Goal: Transaction & Acquisition: Purchase product/service

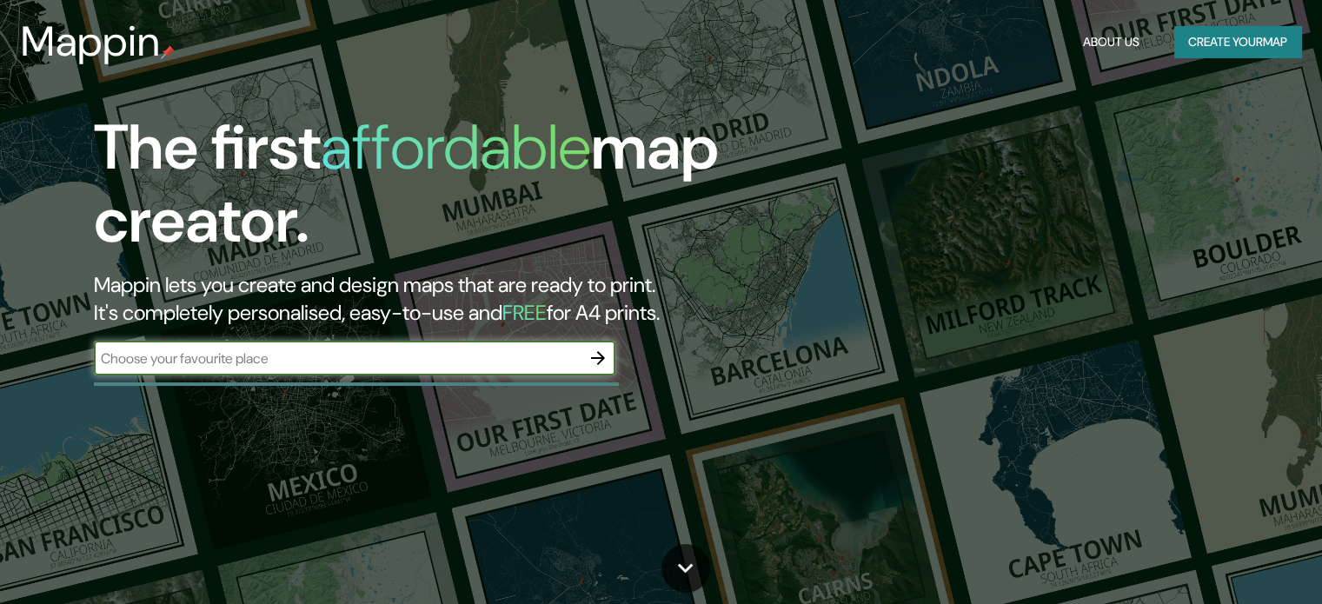
click at [436, 359] on input "text" at bounding box center [337, 358] width 487 height 20
type input "[STREET_ADDRESS][PERSON_NAME]."
click at [612, 361] on button "button" at bounding box center [597, 358] width 35 height 35
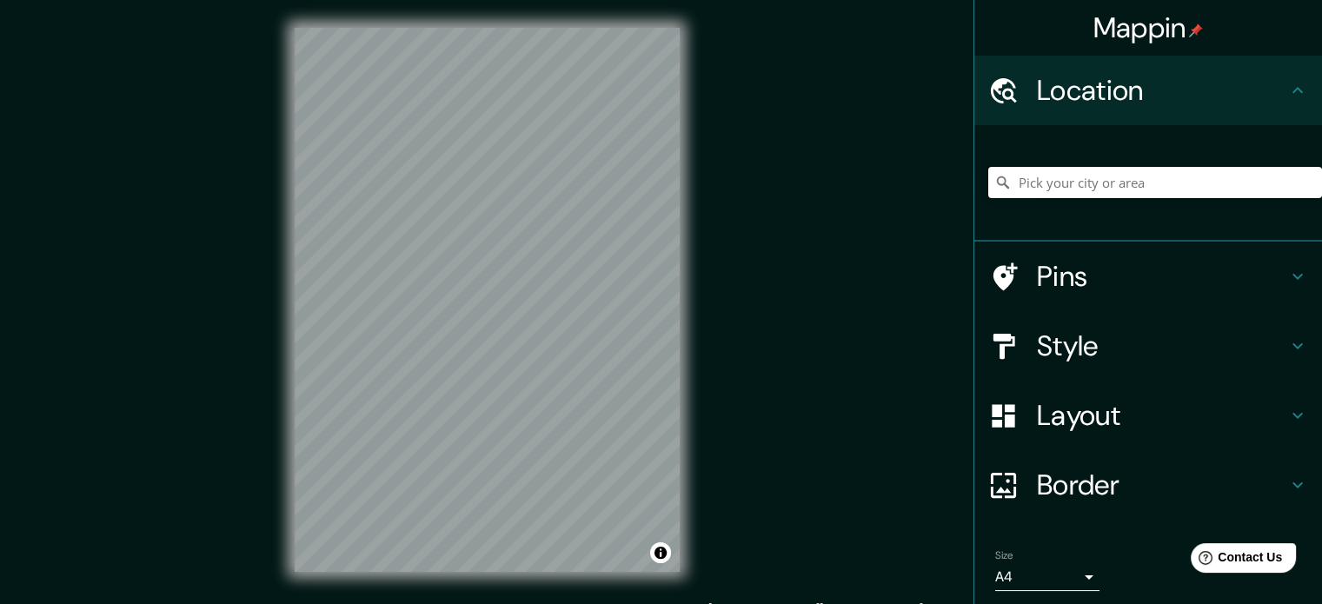
click at [1085, 173] on input "Pick your city or area" at bounding box center [1155, 182] width 334 height 31
paste input "[STREET_ADDRESS][PERSON_NAME]."
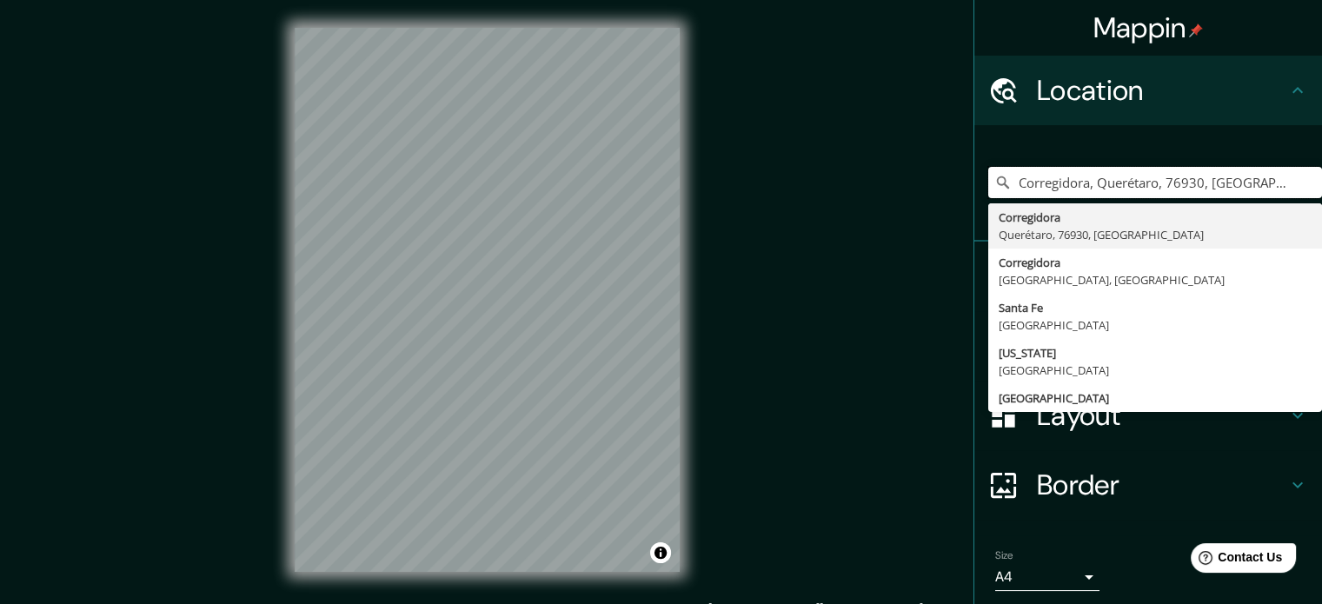
type input "Corregidora, Querétaro, 76930, [GEOGRAPHIC_DATA]"
click at [917, 378] on div "Mappin Location [GEOGRAPHIC_DATA], [GEOGRAPHIC_DATA], 76930, [GEOGRAPHIC_DATA] …" at bounding box center [661, 313] width 1322 height 627
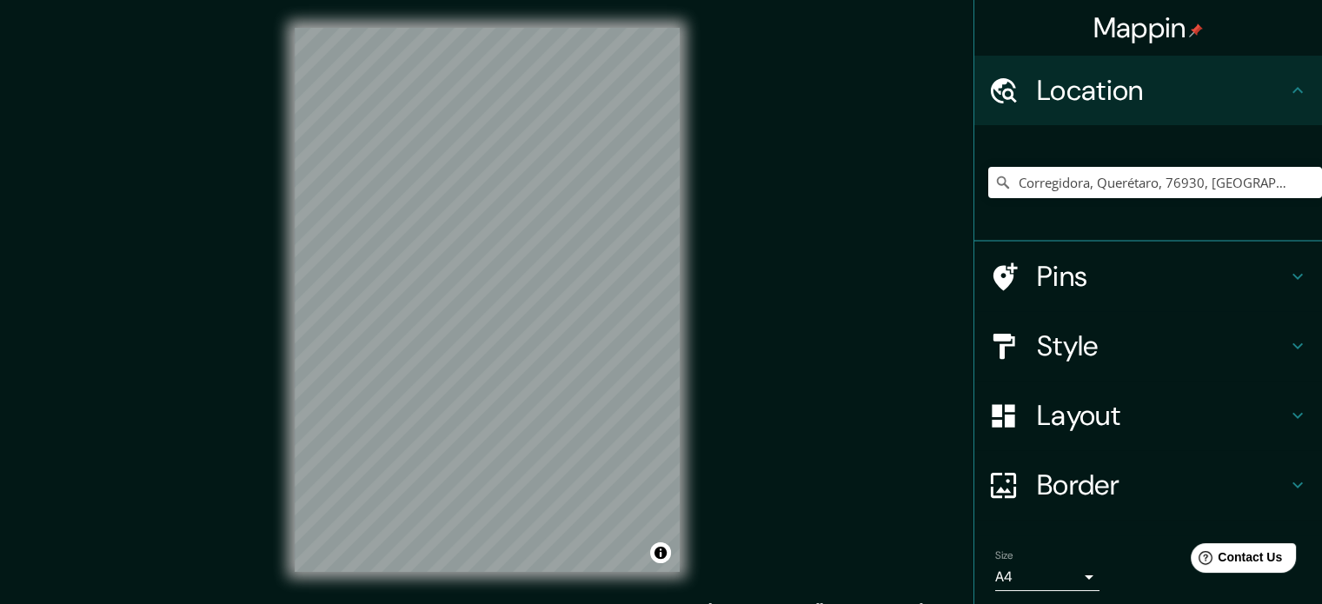
click at [1116, 475] on h4 "Border" at bounding box center [1162, 484] width 250 height 35
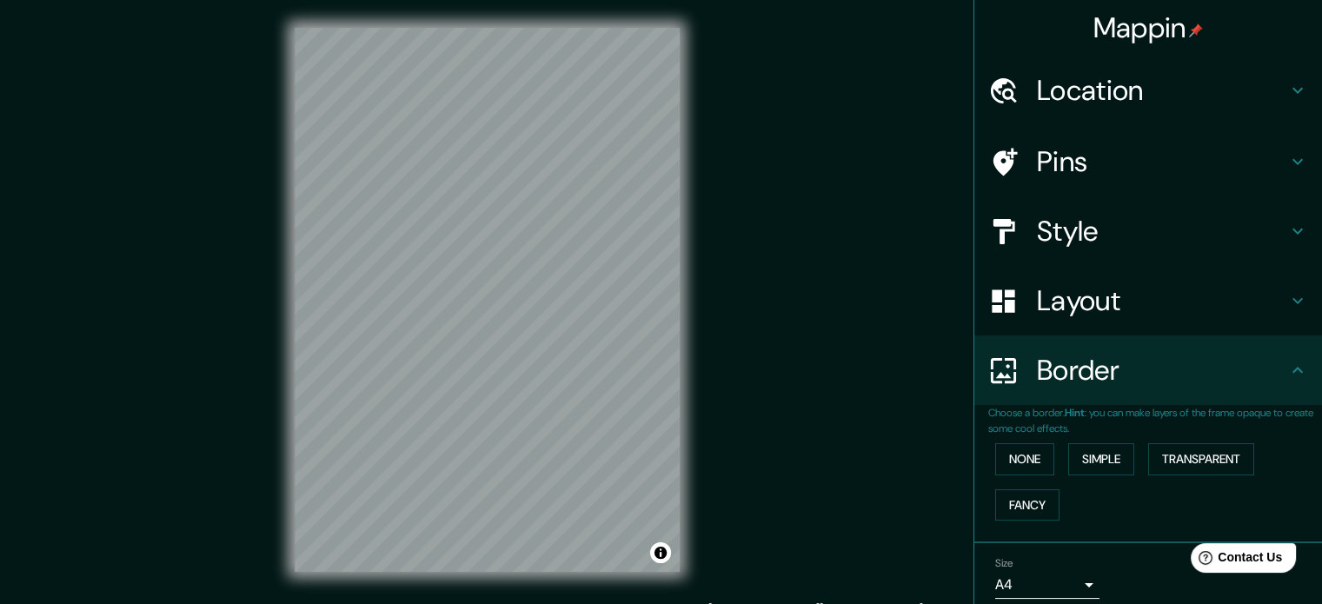
click at [825, 408] on div "Mappin Location [GEOGRAPHIC_DATA], [GEOGRAPHIC_DATA], 76930, [GEOGRAPHIC_DATA] …" at bounding box center [661, 313] width 1322 height 627
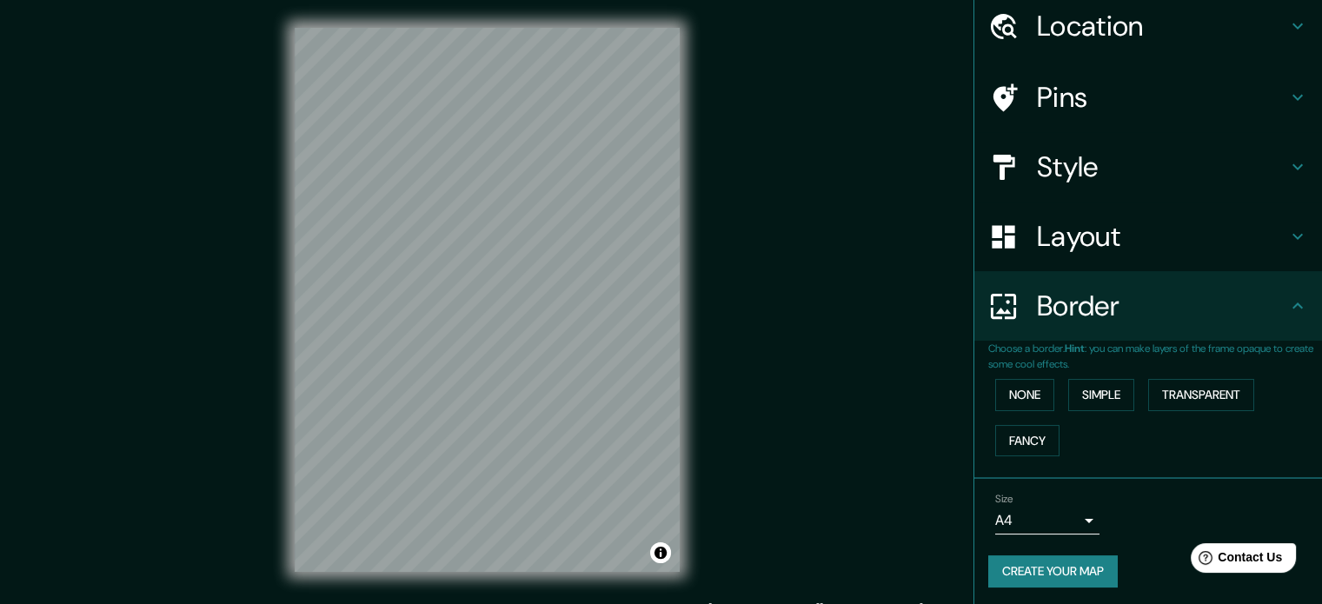
scroll to position [66, 0]
click at [1012, 504] on body "Mappin Location [GEOGRAPHIC_DATA], [GEOGRAPHIC_DATA], 76930, [GEOGRAPHIC_DATA] …" at bounding box center [661, 302] width 1322 height 604
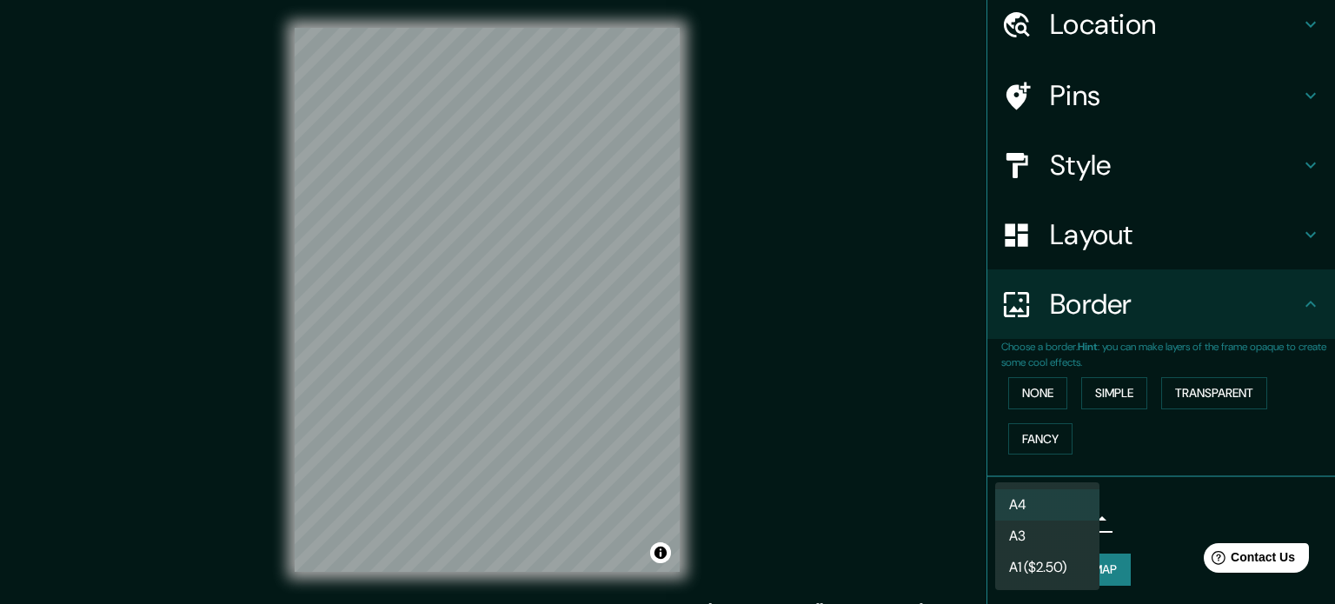
click at [1032, 527] on li "A3" at bounding box center [1047, 535] width 104 height 31
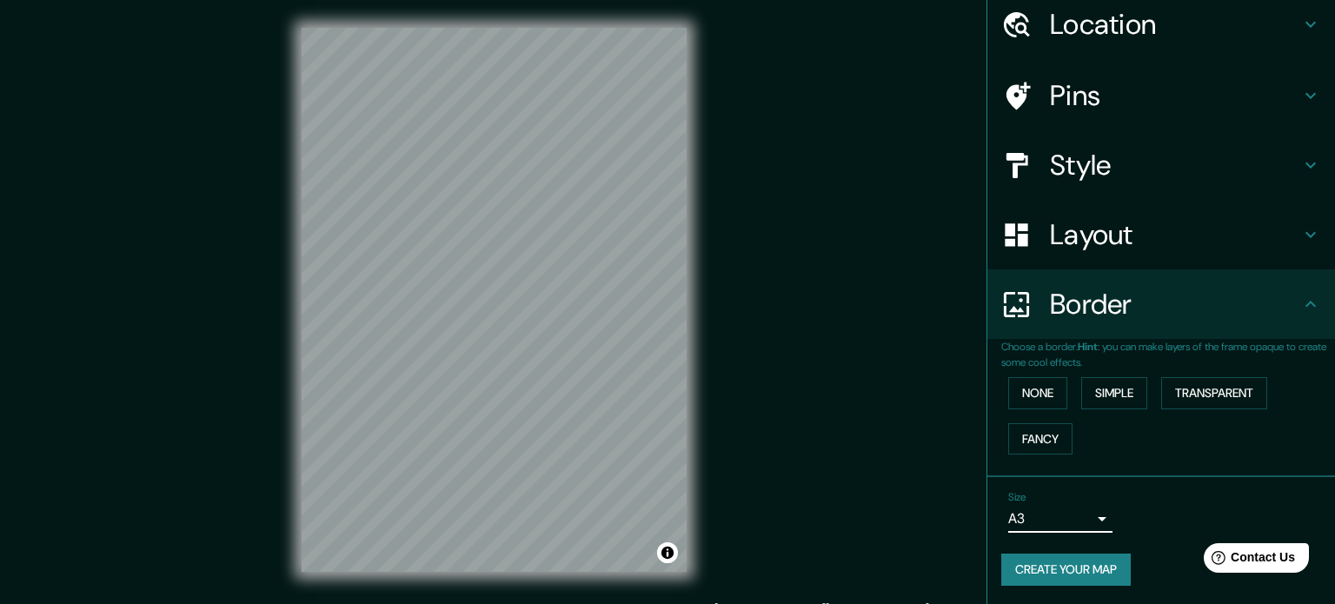
click at [1035, 514] on body "Mappin Location [GEOGRAPHIC_DATA], [GEOGRAPHIC_DATA], 76930, [GEOGRAPHIC_DATA] …" at bounding box center [667, 302] width 1335 height 604
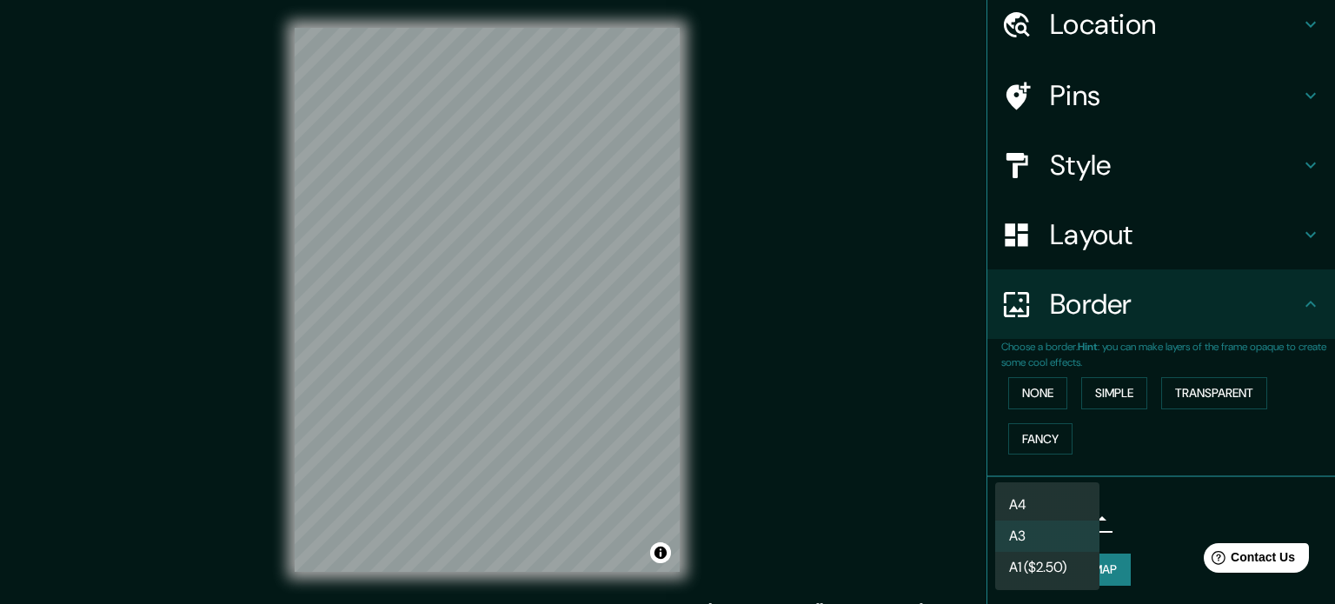
click at [1039, 504] on li "A4" at bounding box center [1047, 504] width 104 height 31
type input "single"
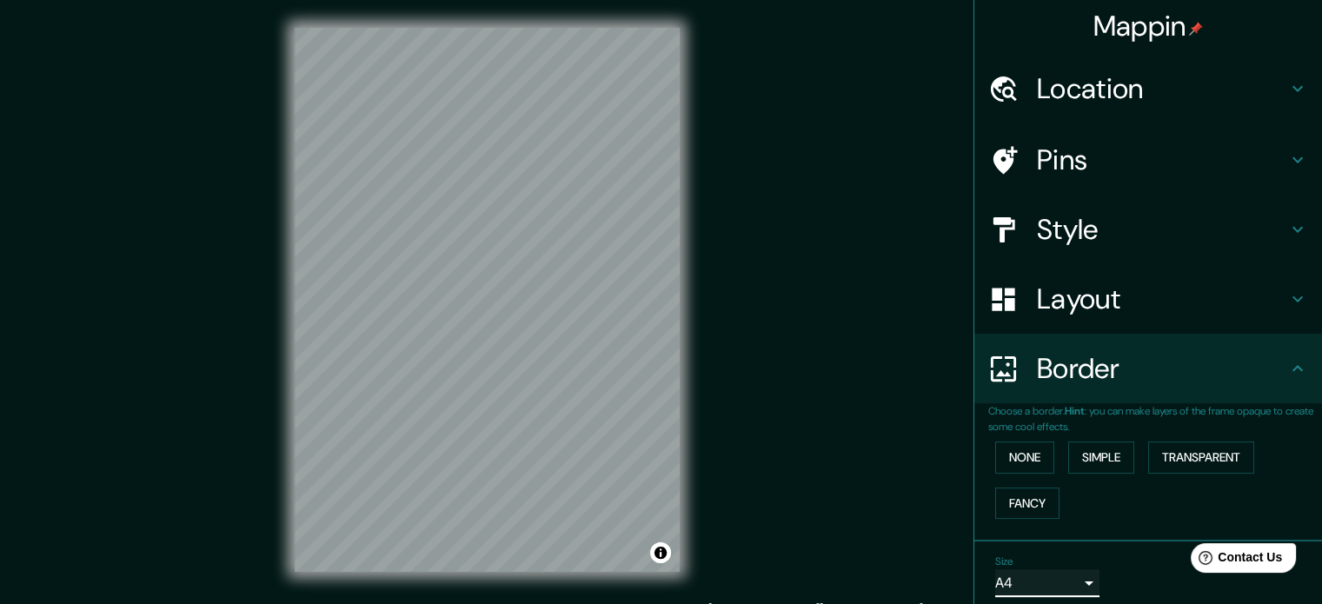
scroll to position [0, 0]
click at [1095, 229] on h4 "Style" at bounding box center [1162, 231] width 250 height 35
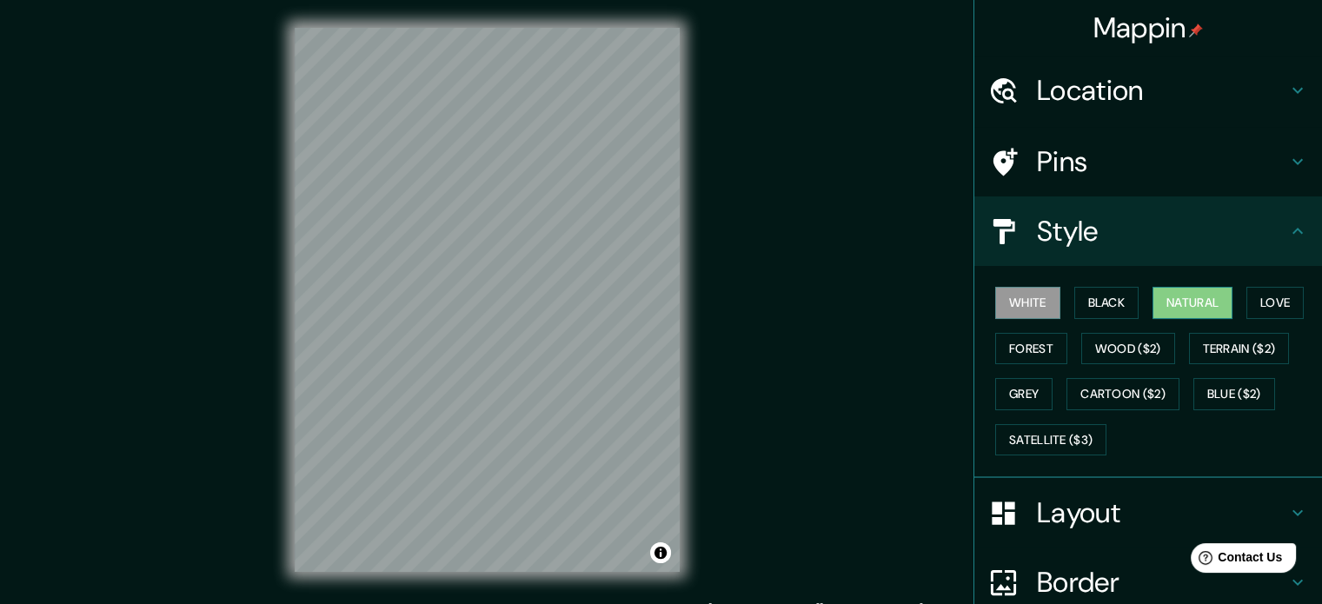
click at [1192, 298] on button "Natural" at bounding box center [1192, 303] width 80 height 32
click at [1251, 304] on button "Love" at bounding box center [1274, 303] width 57 height 32
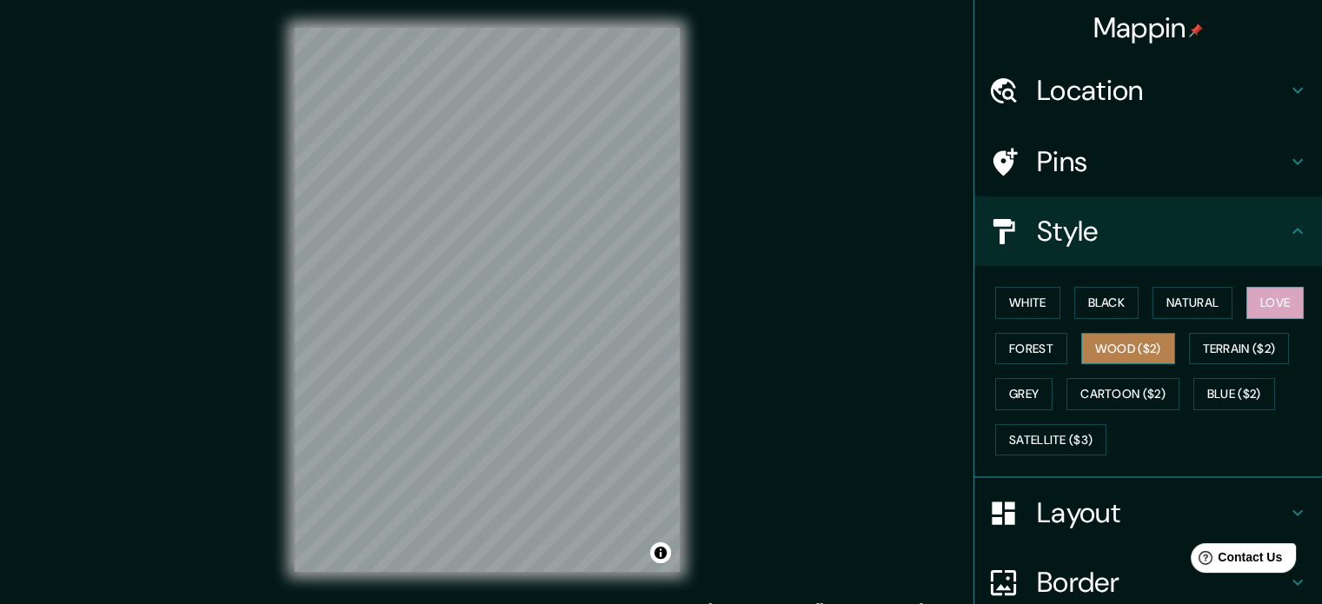
click at [1112, 346] on button "Wood ($2)" at bounding box center [1128, 349] width 94 height 32
click at [1004, 394] on button "Grey" at bounding box center [1023, 394] width 57 height 32
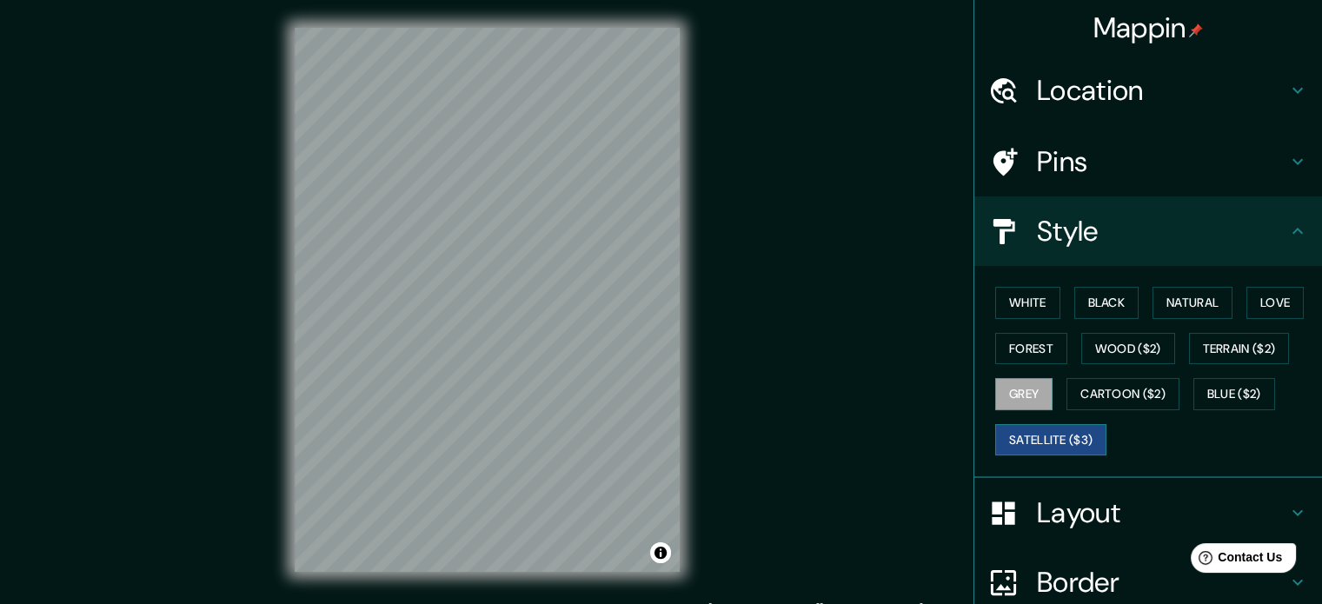
click at [1019, 432] on button "Satellite ($3)" at bounding box center [1050, 440] width 111 height 32
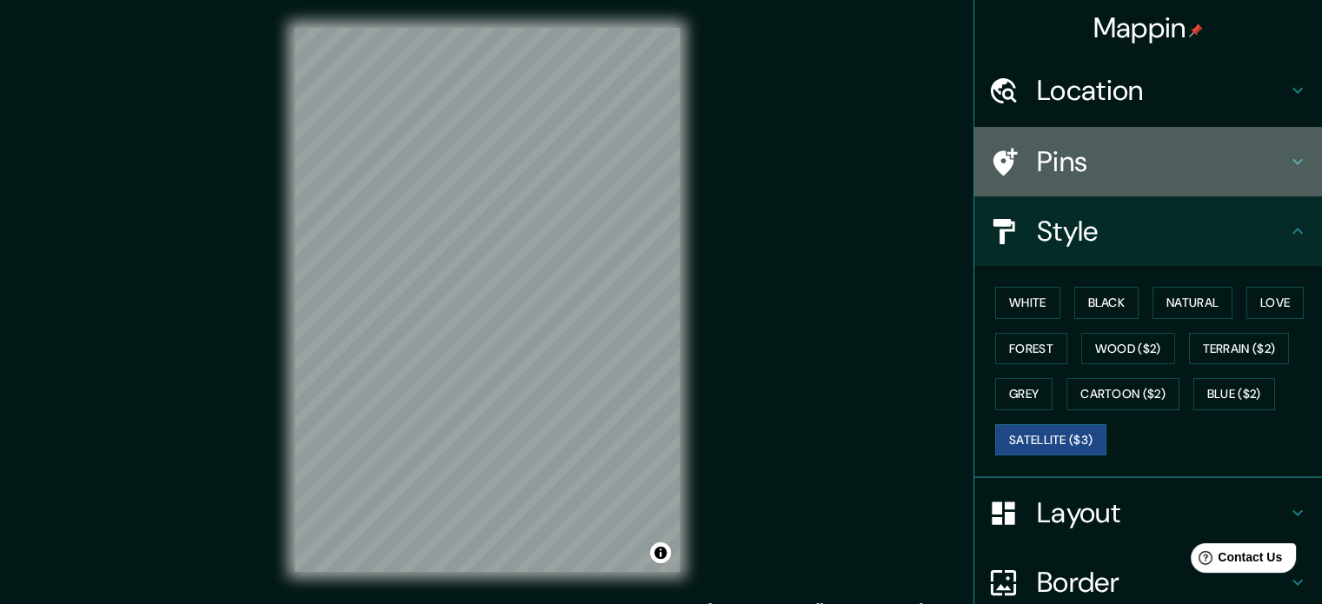
click at [1090, 172] on h4 "Pins" at bounding box center [1162, 161] width 250 height 35
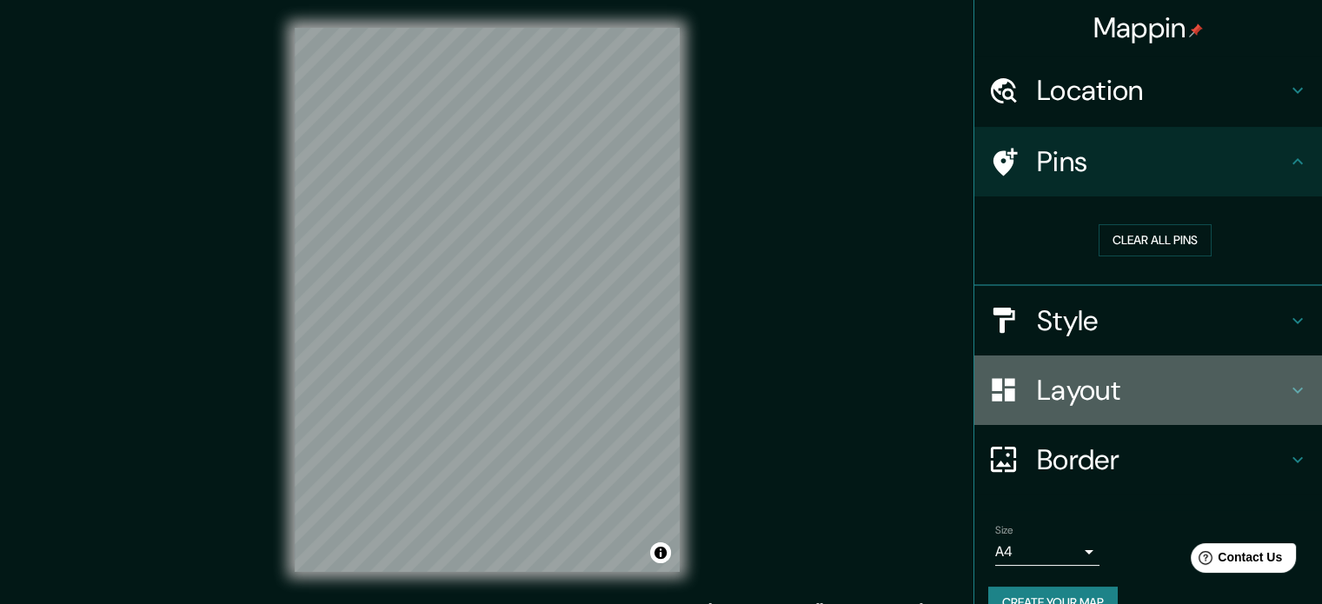
click at [1140, 405] on div "Layout" at bounding box center [1148, 390] width 348 height 70
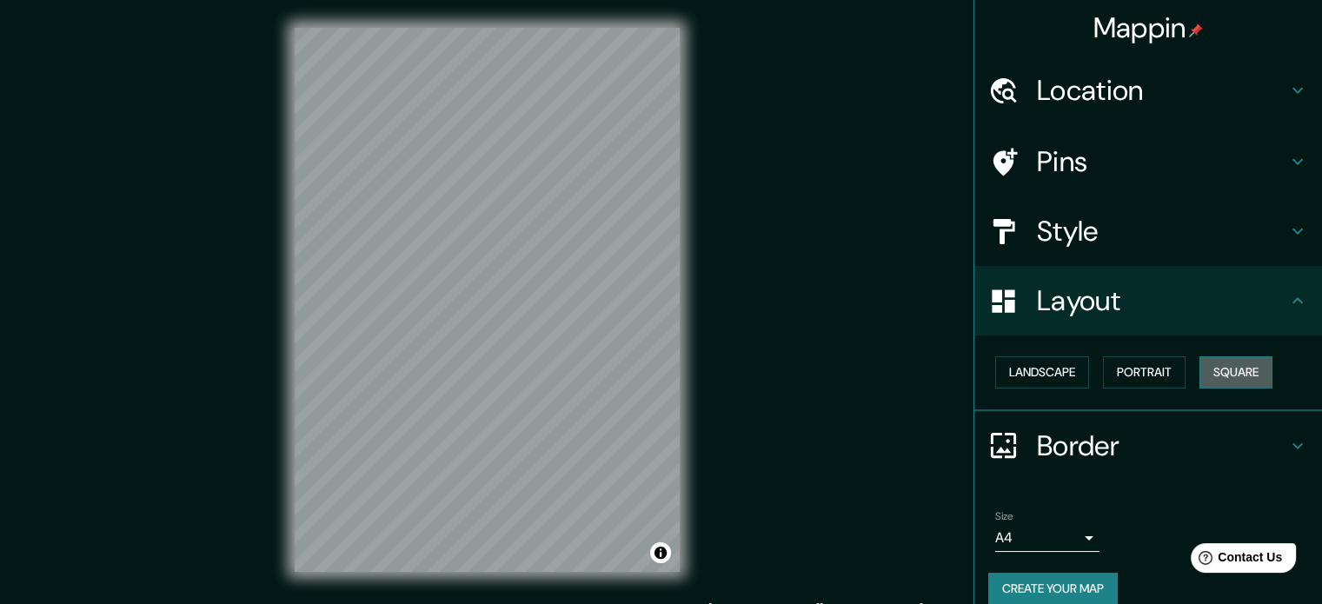
click at [1227, 371] on button "Square" at bounding box center [1235, 372] width 73 height 32
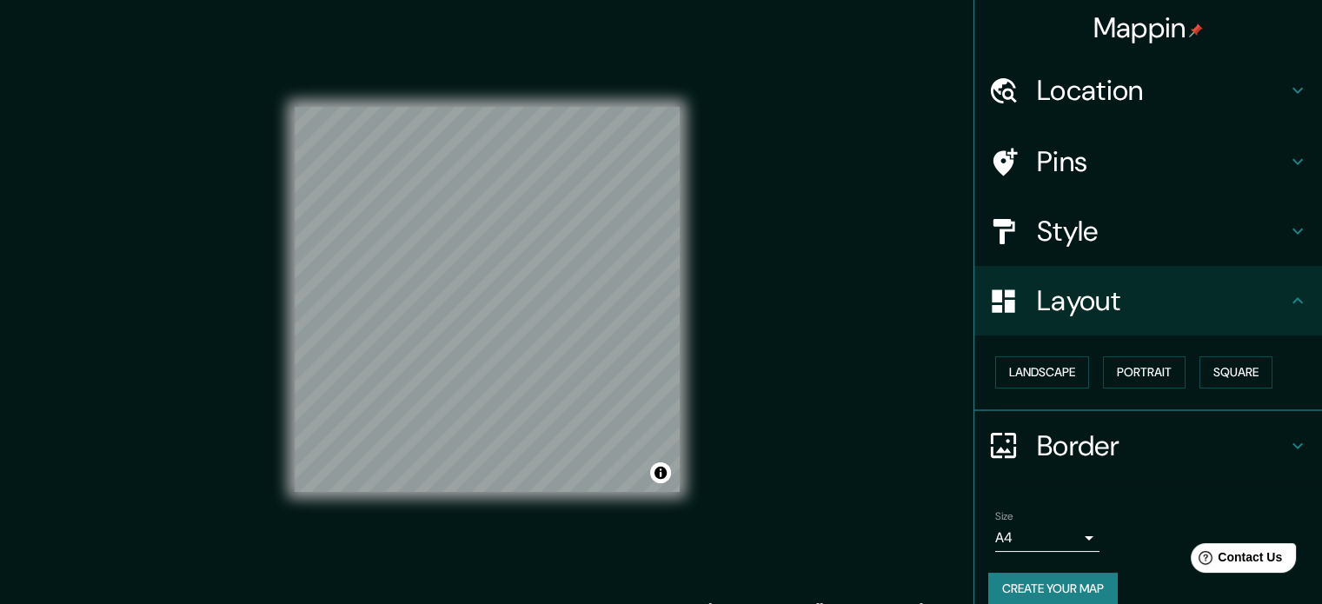
click at [1168, 176] on h4 "Pins" at bounding box center [1162, 161] width 250 height 35
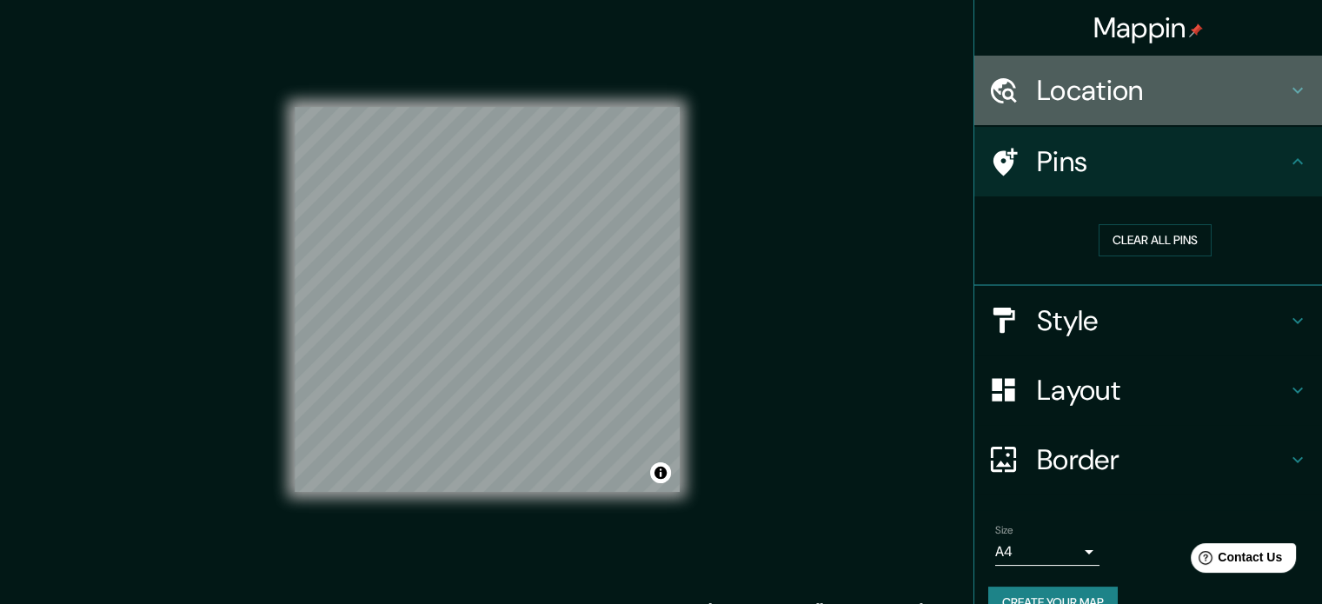
click at [1086, 93] on h4 "Location" at bounding box center [1162, 90] width 250 height 35
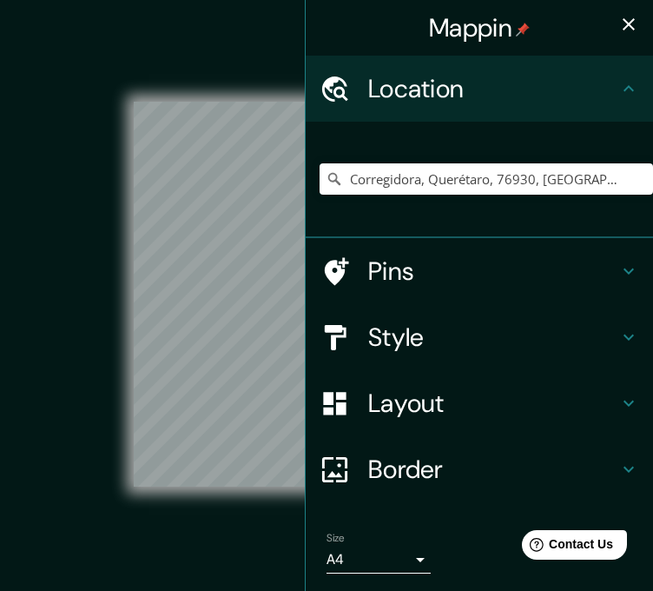
drag, startPoint x: 119, startPoint y: 64, endPoint x: 188, endPoint y: 93, distance: 74.4
click at [119, 63] on div "© Mapbox © OpenStreetMap Improve this map © Maxar" at bounding box center [327, 294] width 588 height 532
click at [621, 18] on icon "button" at bounding box center [629, 24] width 21 height 21
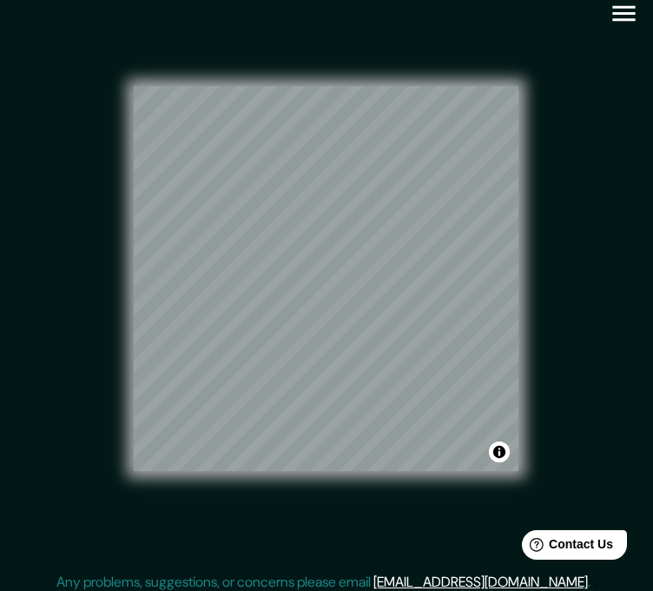
scroll to position [12, 0]
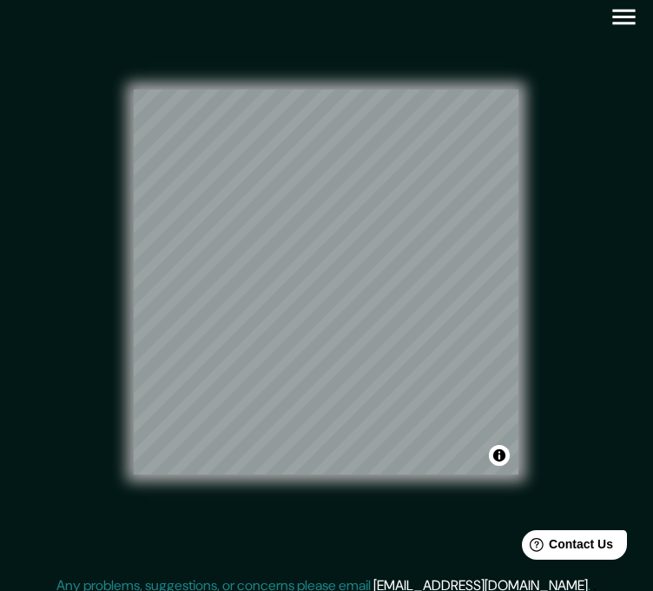
click at [622, 21] on icon "button" at bounding box center [624, 17] width 30 height 30
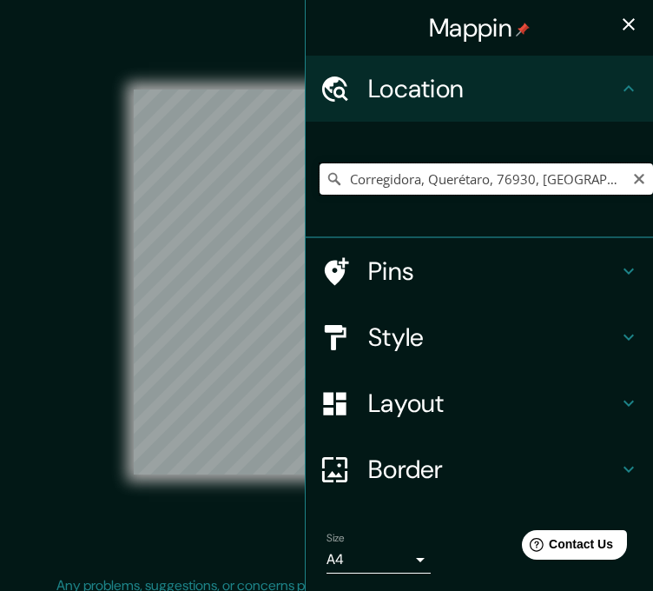
click at [588, 169] on input "Corregidora, Querétaro, 76930, [GEOGRAPHIC_DATA]" at bounding box center [487, 178] width 334 height 31
click at [265, 180] on div "Mappin Location [GEOGRAPHIC_DATA], [GEOGRAPHIC_DATA], 76930, [GEOGRAPHIC_DATA] …" at bounding box center [326, 295] width 653 height 615
click at [594, 176] on input "Corregidora, Querétaro, 76930, [GEOGRAPHIC_DATA]" at bounding box center [487, 178] width 334 height 31
click at [54, 77] on div "© Mapbox © OpenStreetMap Improve this map © Maxar" at bounding box center [327, 282] width 588 height 532
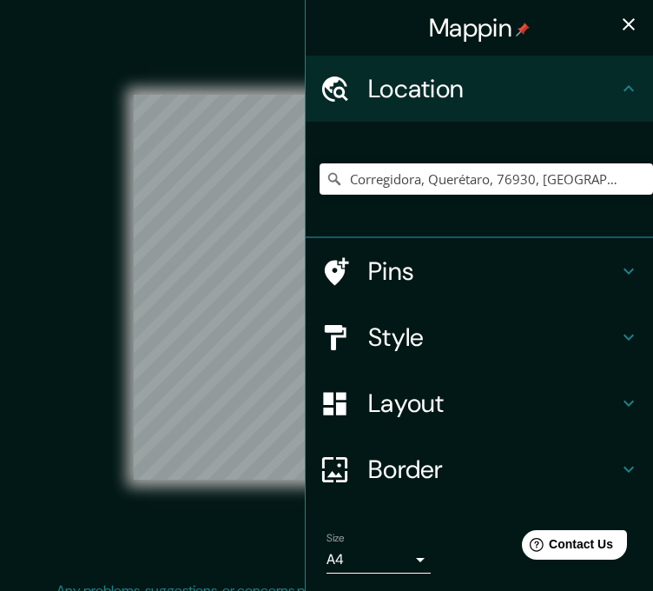
scroll to position [0, 0]
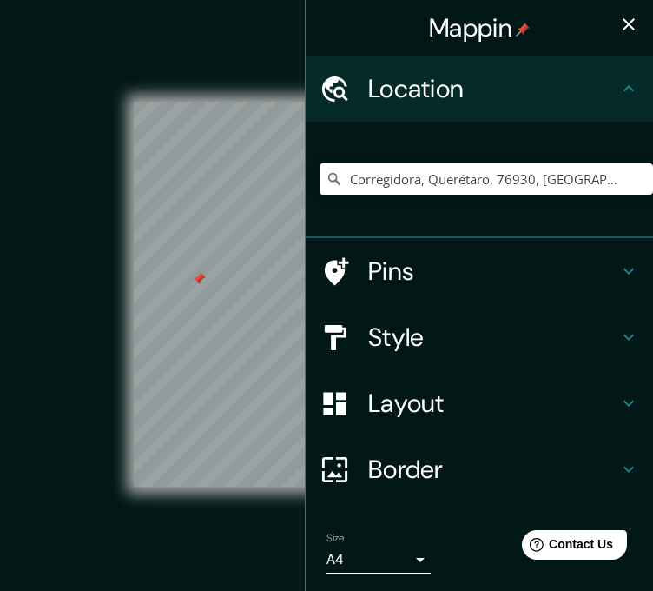
click at [102, 261] on div "© Mapbox © OpenStreetMap Improve this map © Maxar" at bounding box center [327, 294] width 588 height 532
click at [621, 27] on icon "button" at bounding box center [629, 24] width 21 height 21
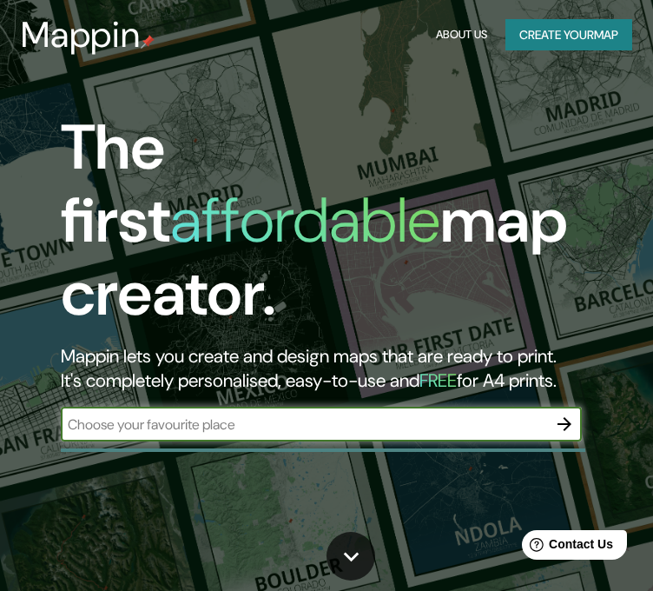
click at [346, 410] on div "​" at bounding box center [321, 424] width 521 height 35
paste input "[STREET_ADDRESS][PERSON_NAME]."
type input "[STREET_ADDRESS][PERSON_NAME]."
click at [569, 414] on icon "button" at bounding box center [564, 424] width 21 height 21
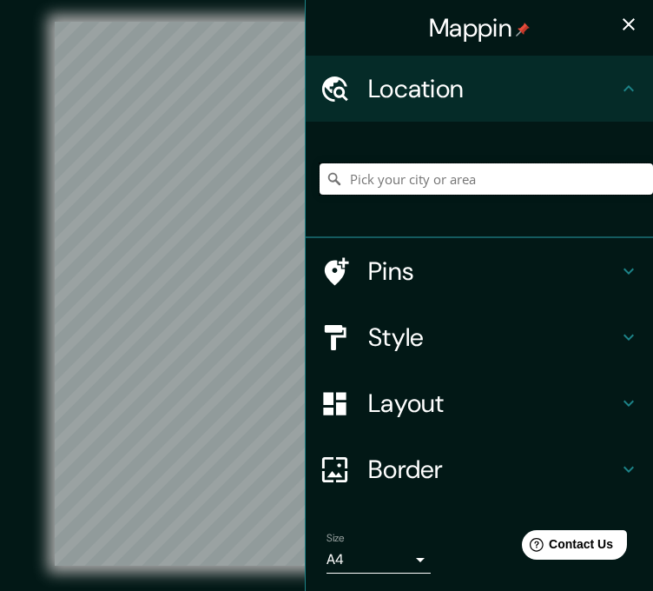
click at [507, 181] on input "Pick your city or area" at bounding box center [487, 178] width 334 height 31
paste input "[STREET_ADDRESS][PERSON_NAME]."
type input "Corregidora, Querétaro, 76930, [GEOGRAPHIC_DATA]"
click at [619, 26] on icon "button" at bounding box center [629, 24] width 21 height 21
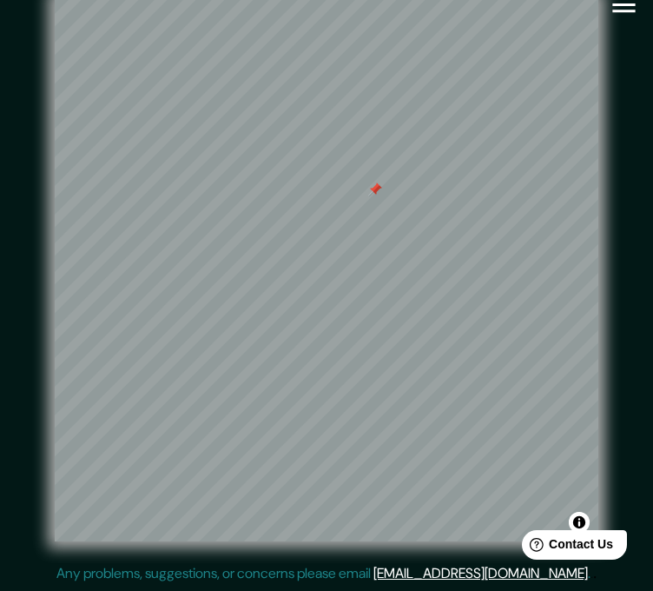
scroll to position [36, 0]
